Goal: Find specific page/section: Find specific page/section

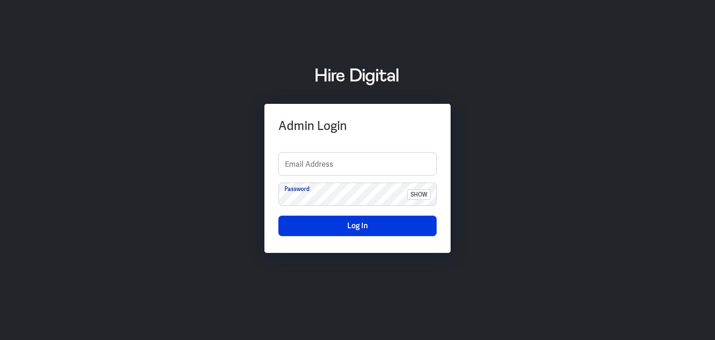
click at [672, 115] on div "Admin Login Email Address Password show Log In" at bounding box center [357, 169] width 715 height 231
click at [385, 155] on input "text" at bounding box center [357, 164] width 157 height 22
paste input "finance-admin"
type input "finance-admin"
click at [696, 142] on div "Admin Login finance-admin Email Address Password show Log In" at bounding box center [357, 169] width 715 height 231
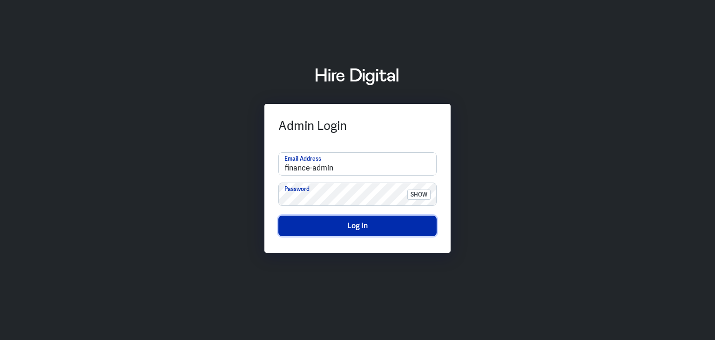
click at [292, 217] on button "Log In" at bounding box center [357, 225] width 158 height 20
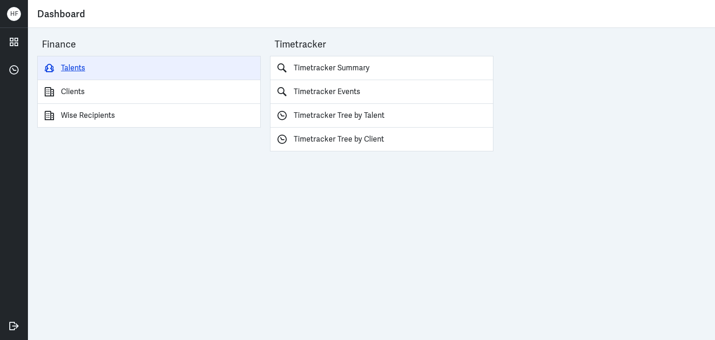
click at [79, 70] on link "Talents" at bounding box center [148, 68] width 223 height 24
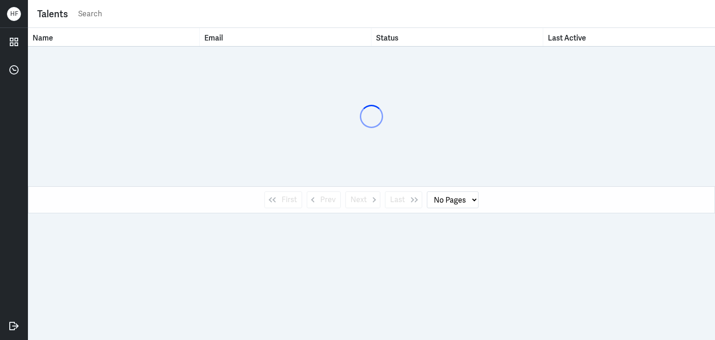
click at [90, 17] on input "text" at bounding box center [391, 14] width 628 height 14
type input "jayee"
select select "1"
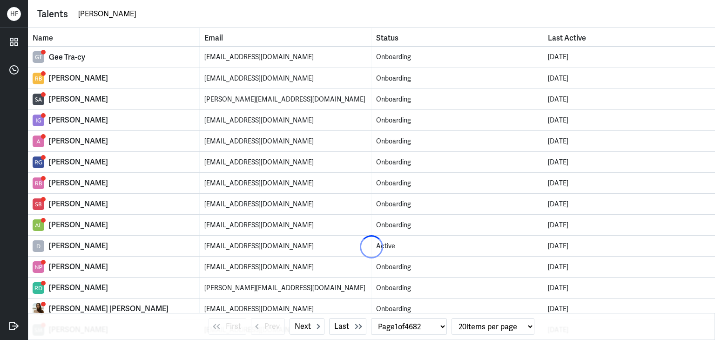
click at [122, 25] on div "Talents [PERSON_NAME]" at bounding box center [371, 14] width 687 height 28
click at [115, 8] on input "[PERSON_NAME]" at bounding box center [391, 14] width 628 height 14
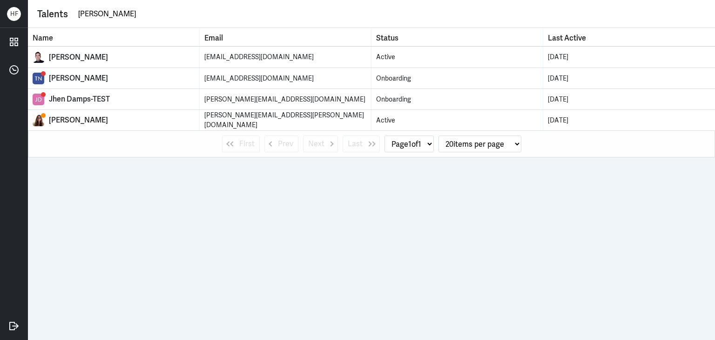
type input "[PERSON_NAME]"
click at [115, 121] on tbody at bounding box center [371, 98] width 687 height 140
click at [112, 119] on tbody at bounding box center [371, 98] width 687 height 140
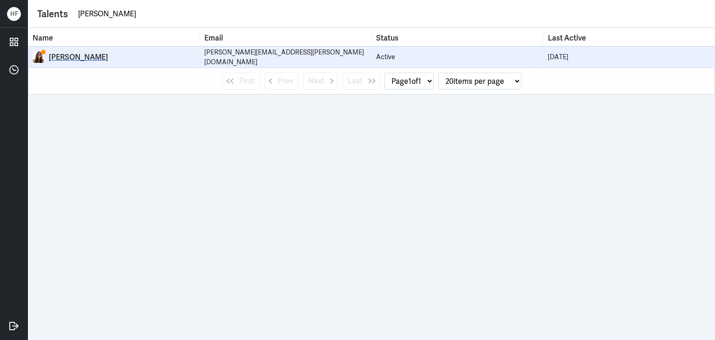
click at [102, 53] on div "[PERSON_NAME]" at bounding box center [122, 57] width 146 height 9
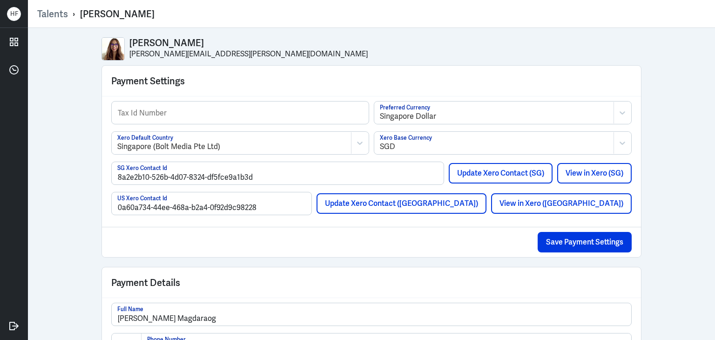
select select "1"
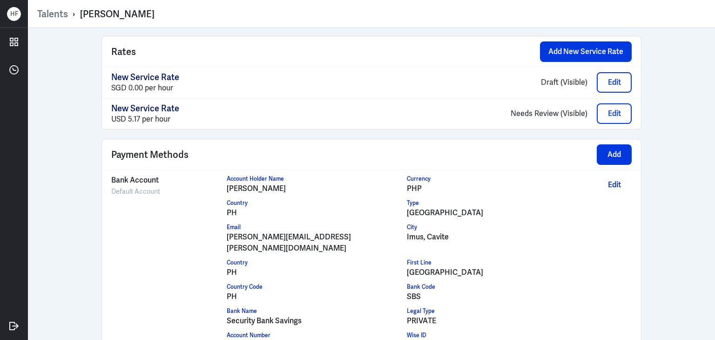
scroll to position [724, 0]
